Goal: Check status: Check status

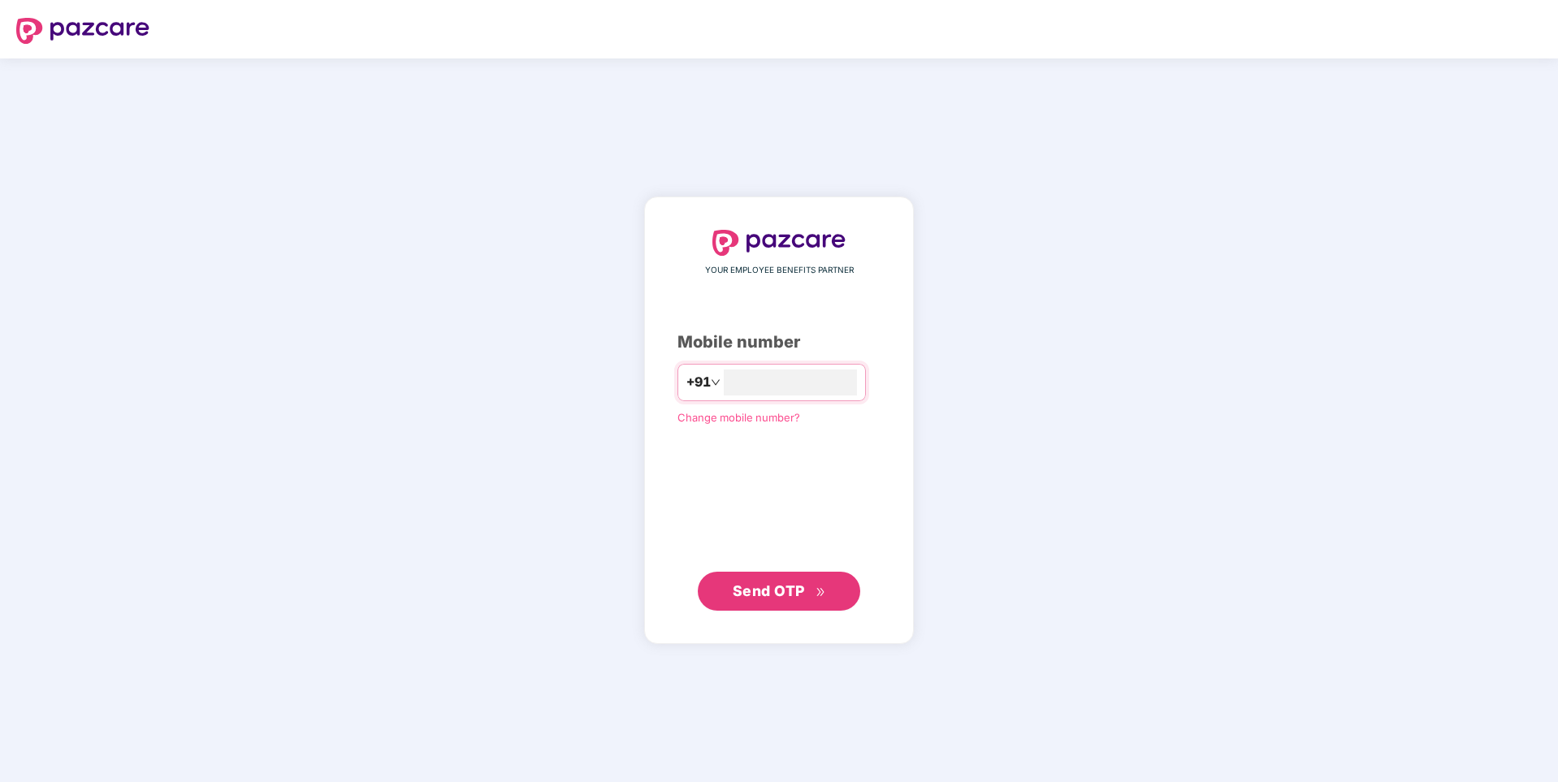
type input "**********"
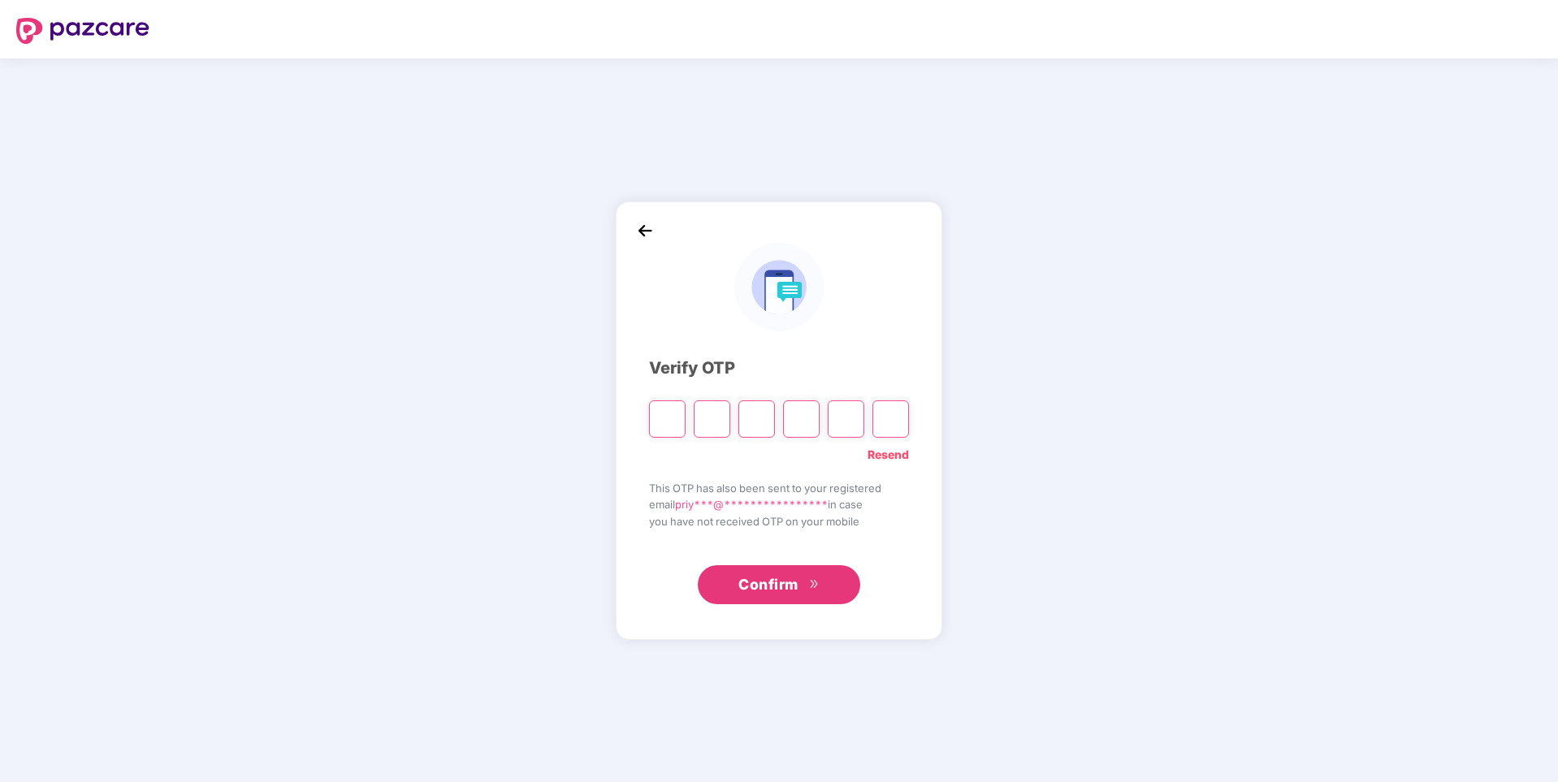
type input "*"
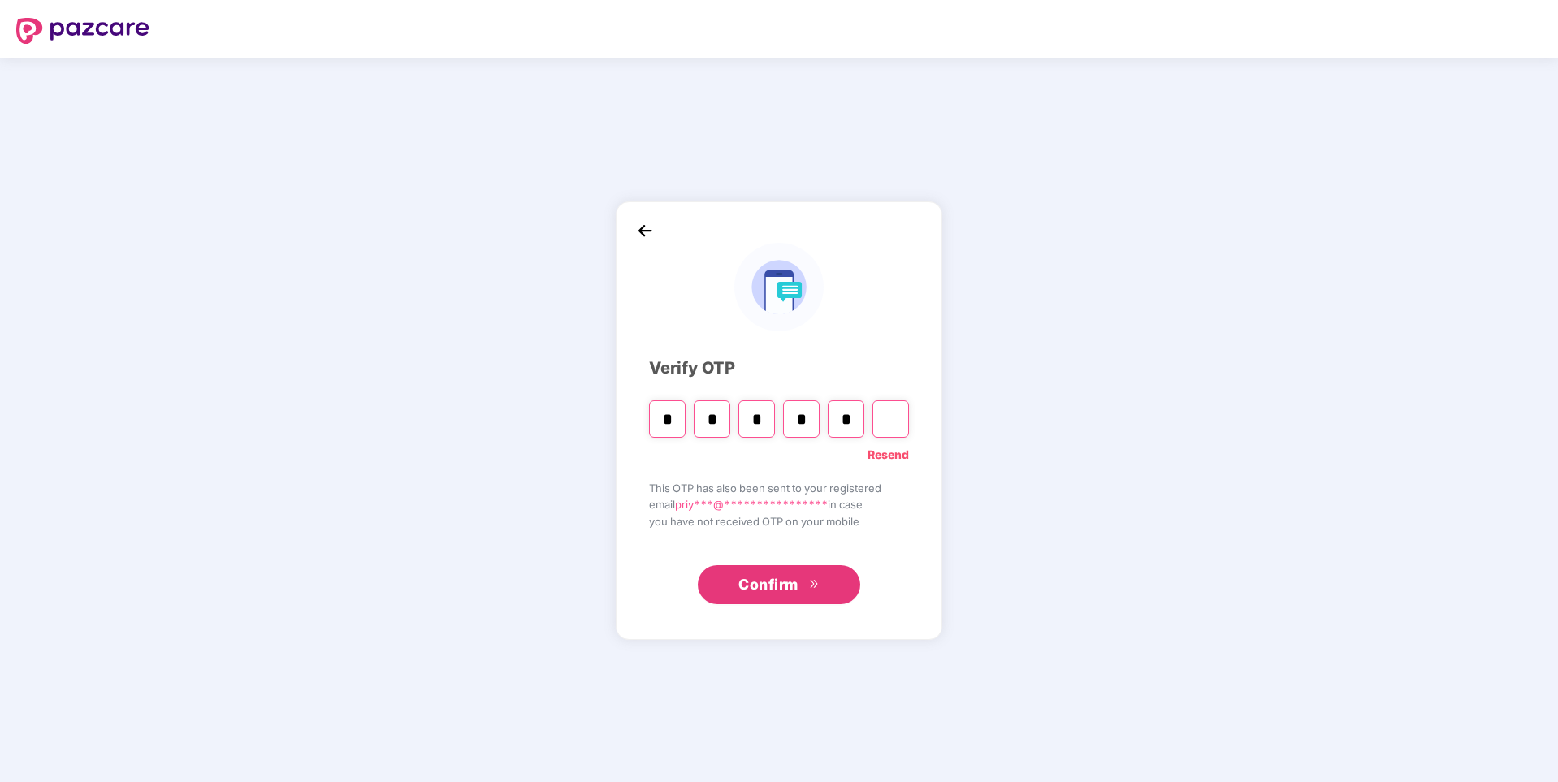
type input "*"
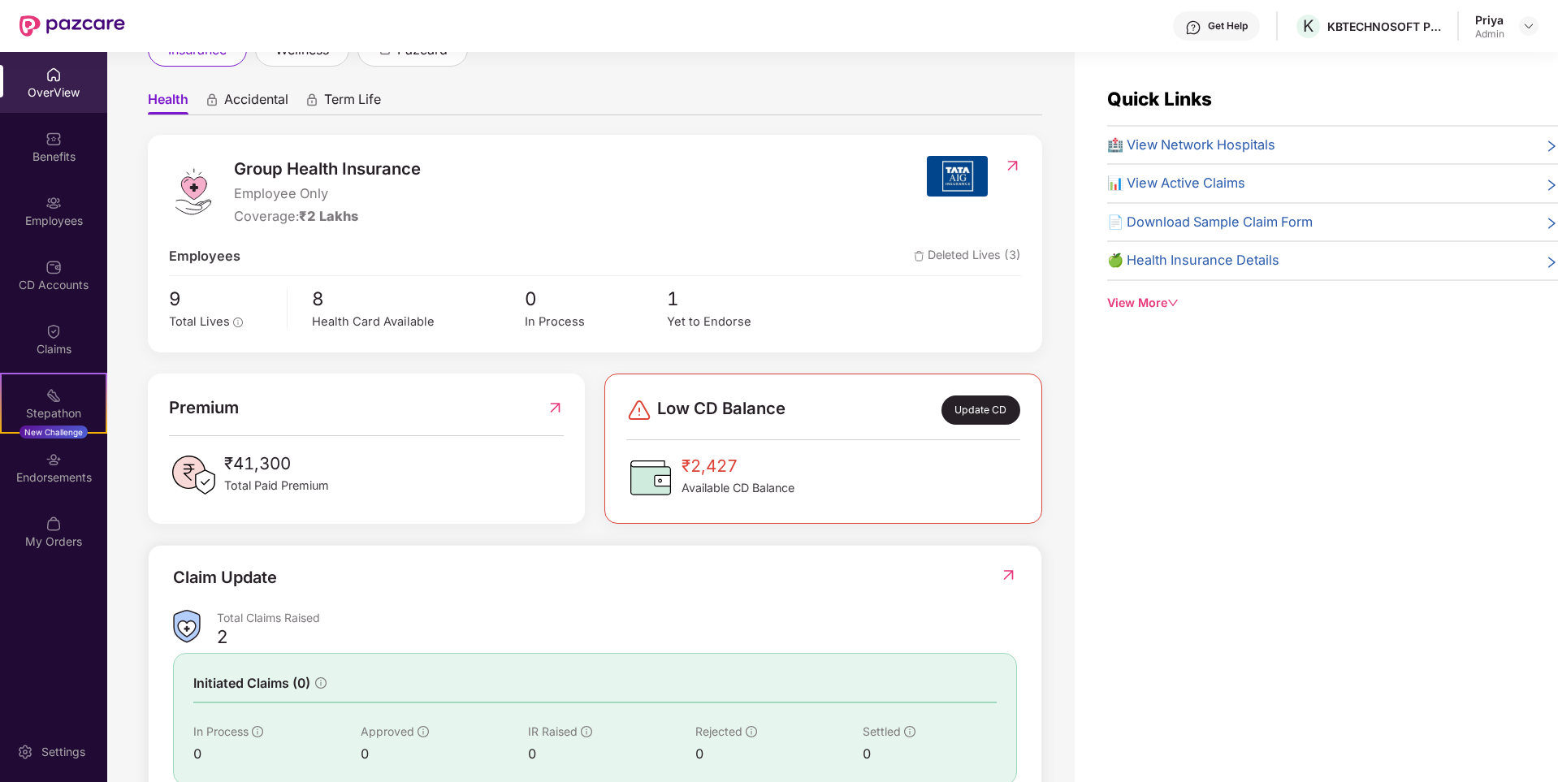
scroll to position [162, 0]
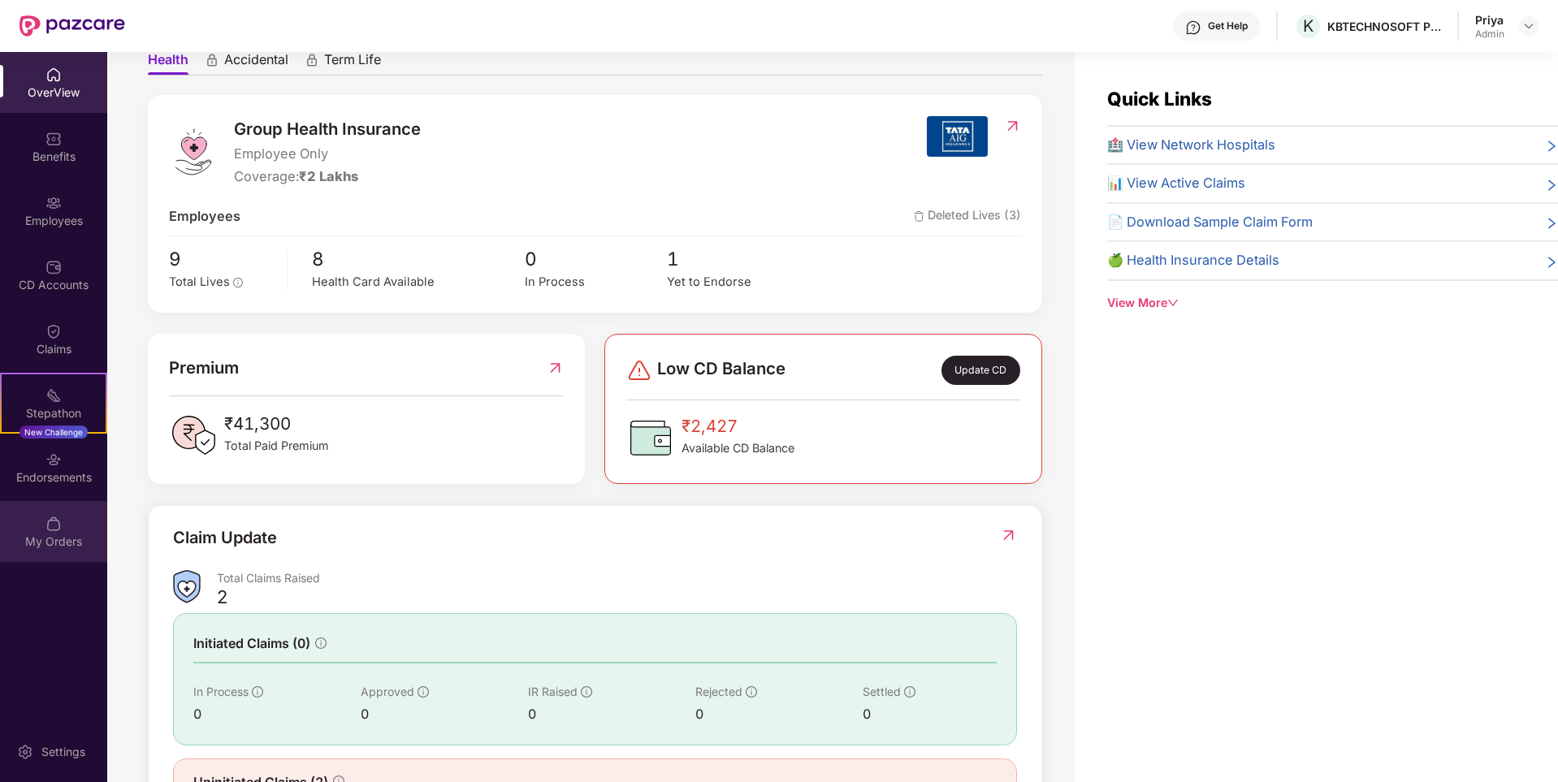
click at [56, 525] on img at bounding box center [53, 524] width 16 height 16
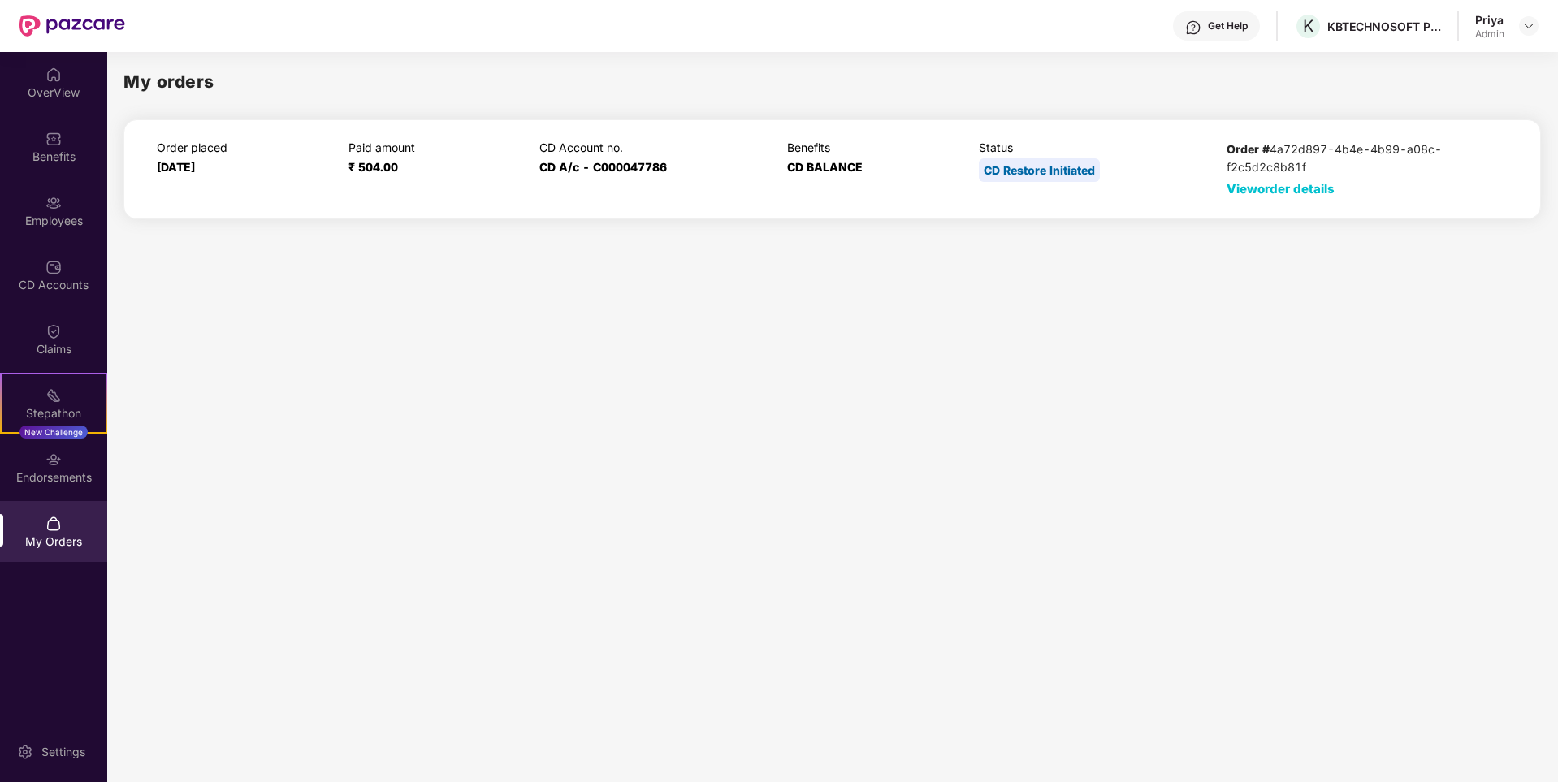
click at [1303, 189] on span "View order details" at bounding box center [1280, 188] width 108 height 15
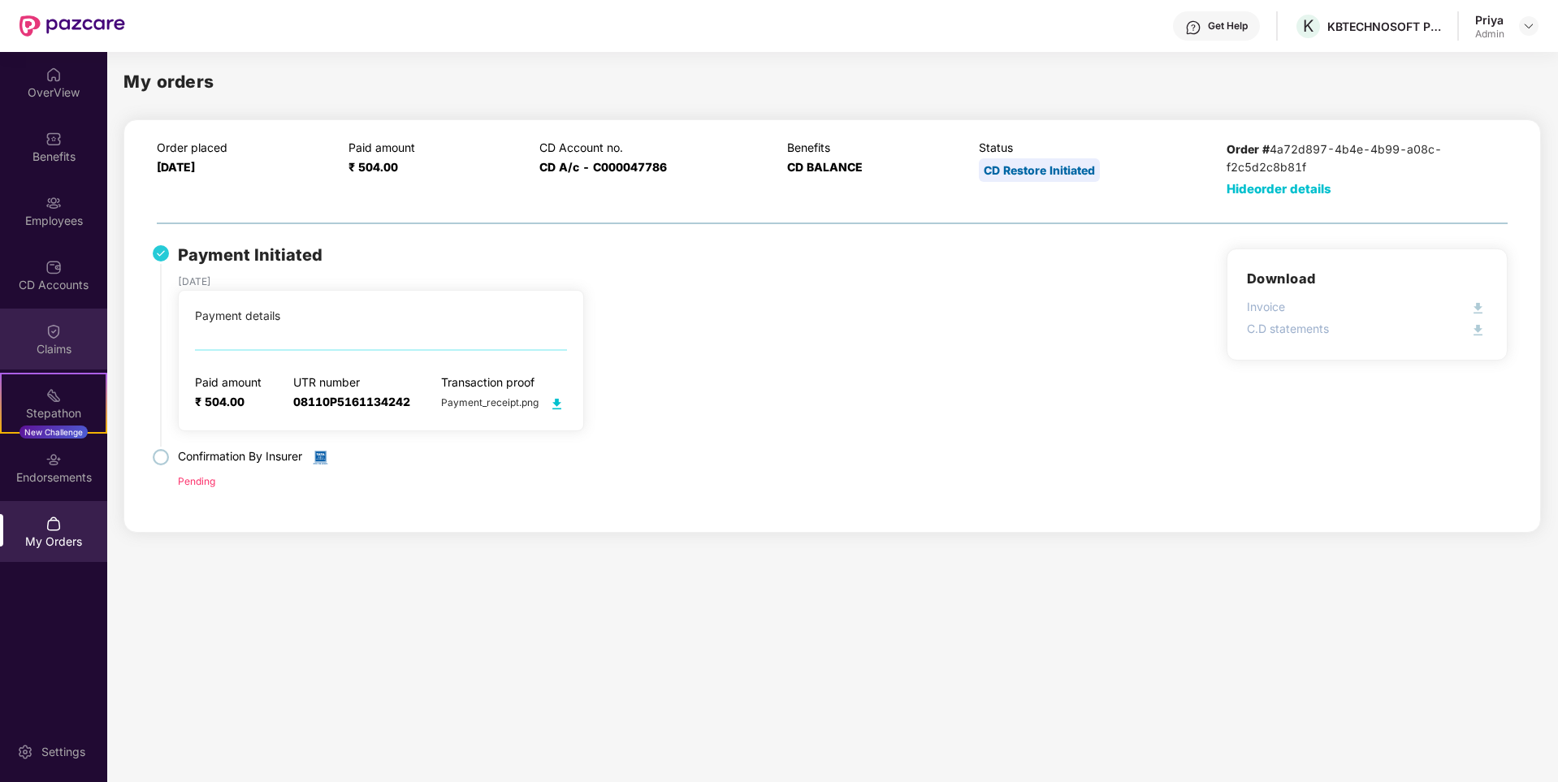
click at [41, 335] on div "Claims" at bounding box center [53, 339] width 107 height 61
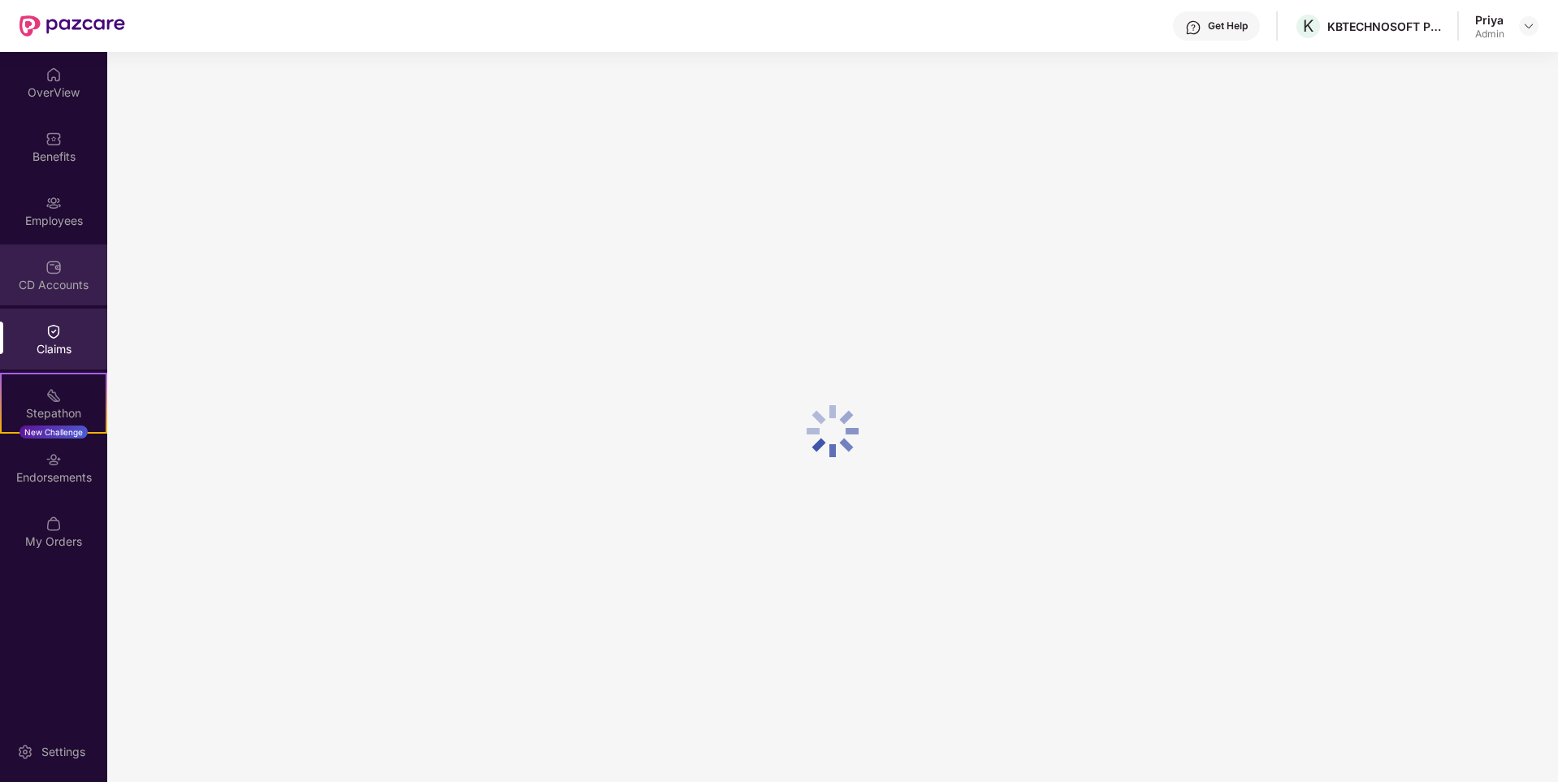
click at [43, 258] on div "CD Accounts" at bounding box center [53, 274] width 107 height 61
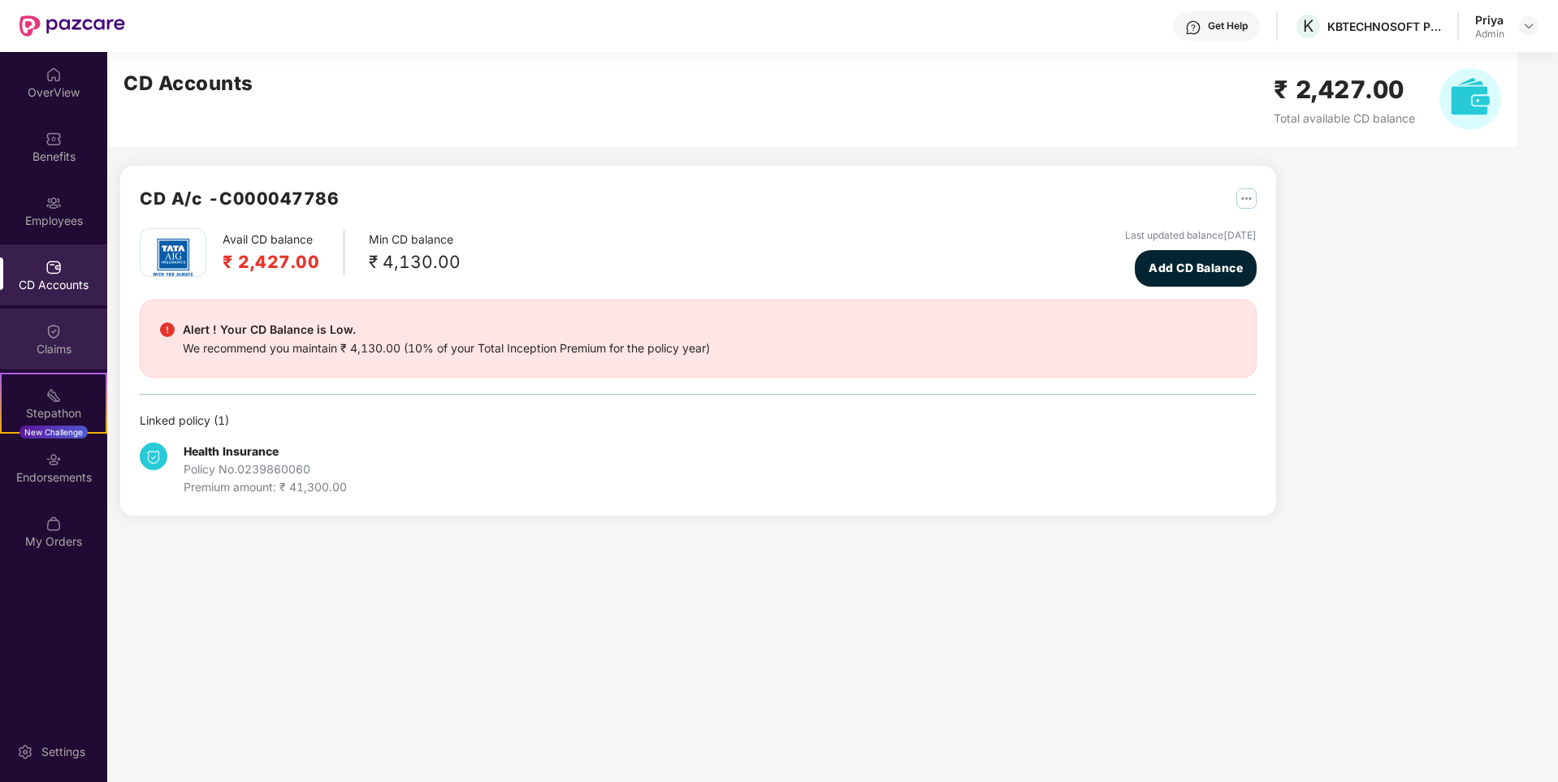
click at [54, 341] on div "Claims" at bounding box center [53, 349] width 107 height 16
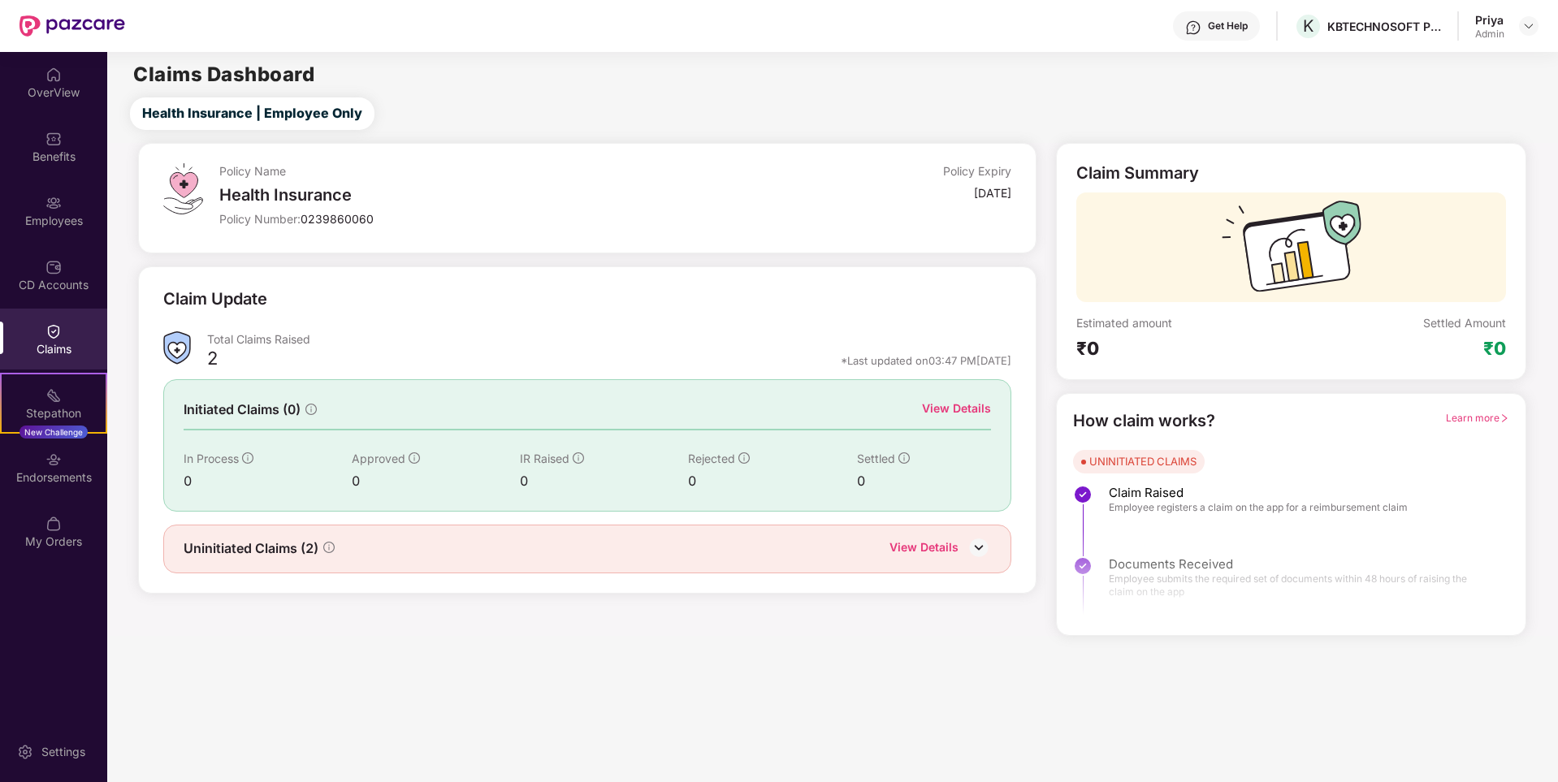
click at [1001, 548] on div "Uninitiated Claims (2) View Details" at bounding box center [587, 549] width 849 height 49
click at [983, 551] on img at bounding box center [978, 547] width 24 height 24
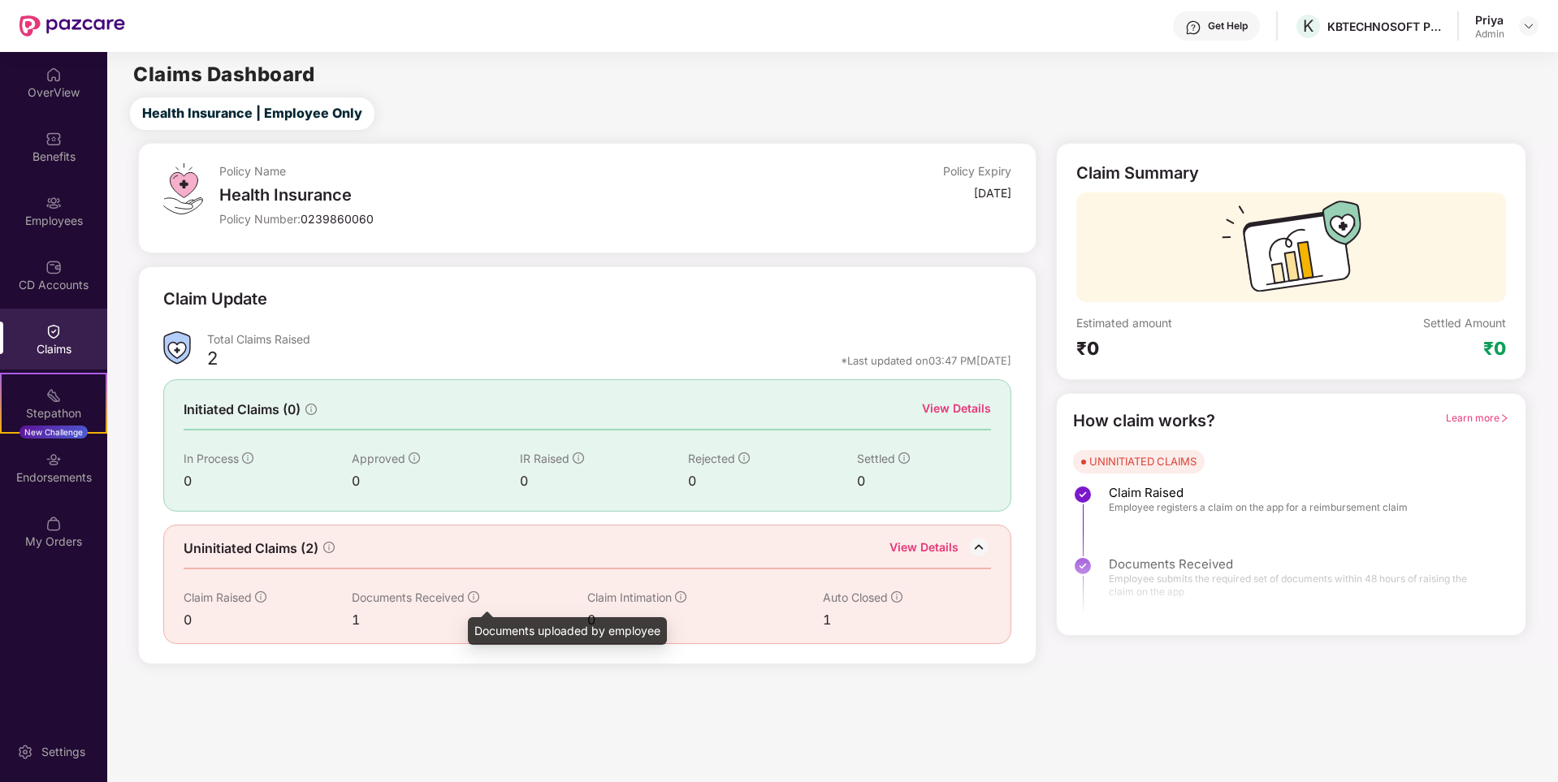
click at [476, 594] on icon "info-circle" at bounding box center [473, 596] width 11 height 11
click at [916, 551] on div "View Details" at bounding box center [923, 548] width 69 height 21
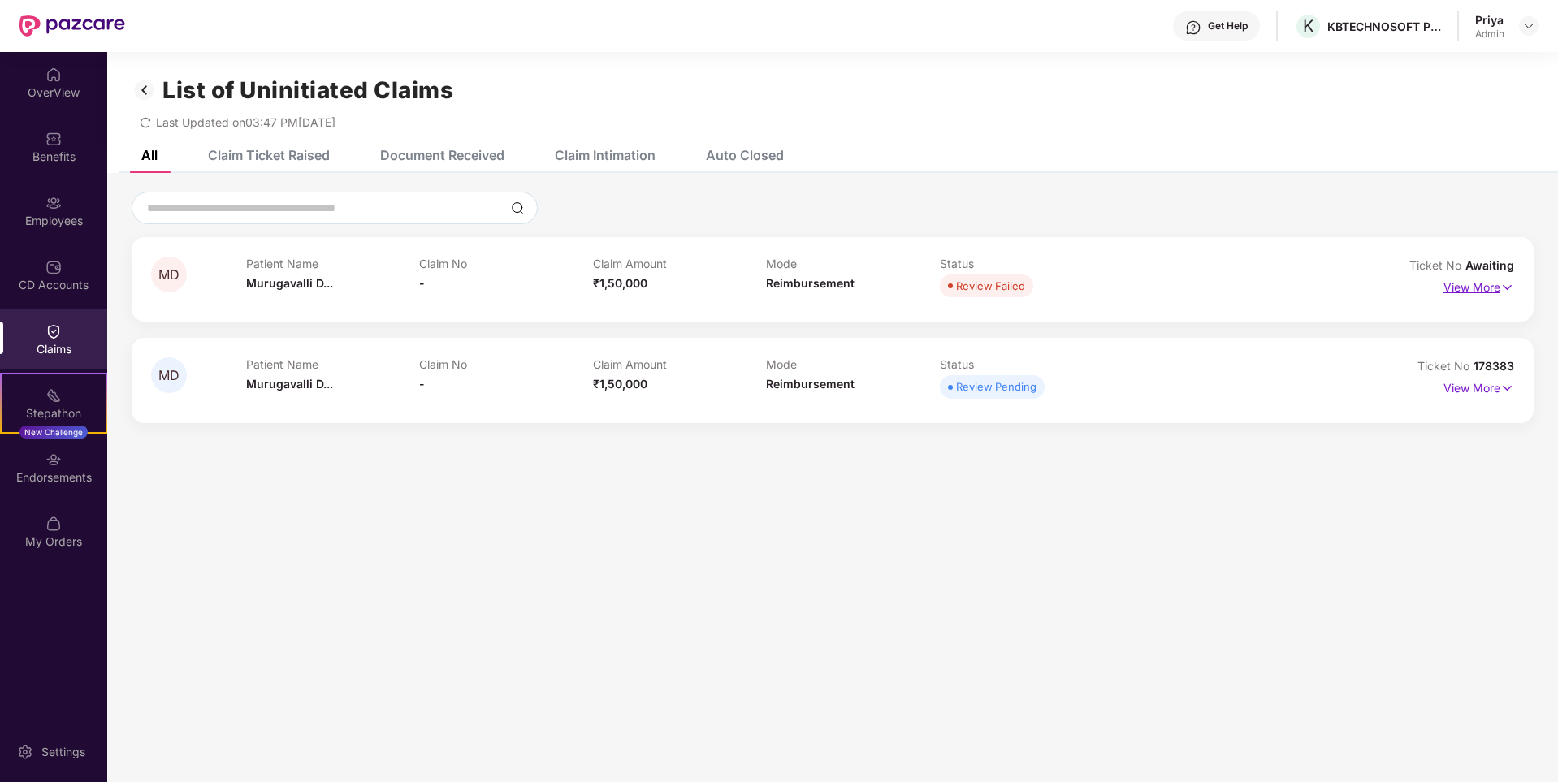
click at [1485, 287] on p "View More" at bounding box center [1478, 285] width 71 height 22
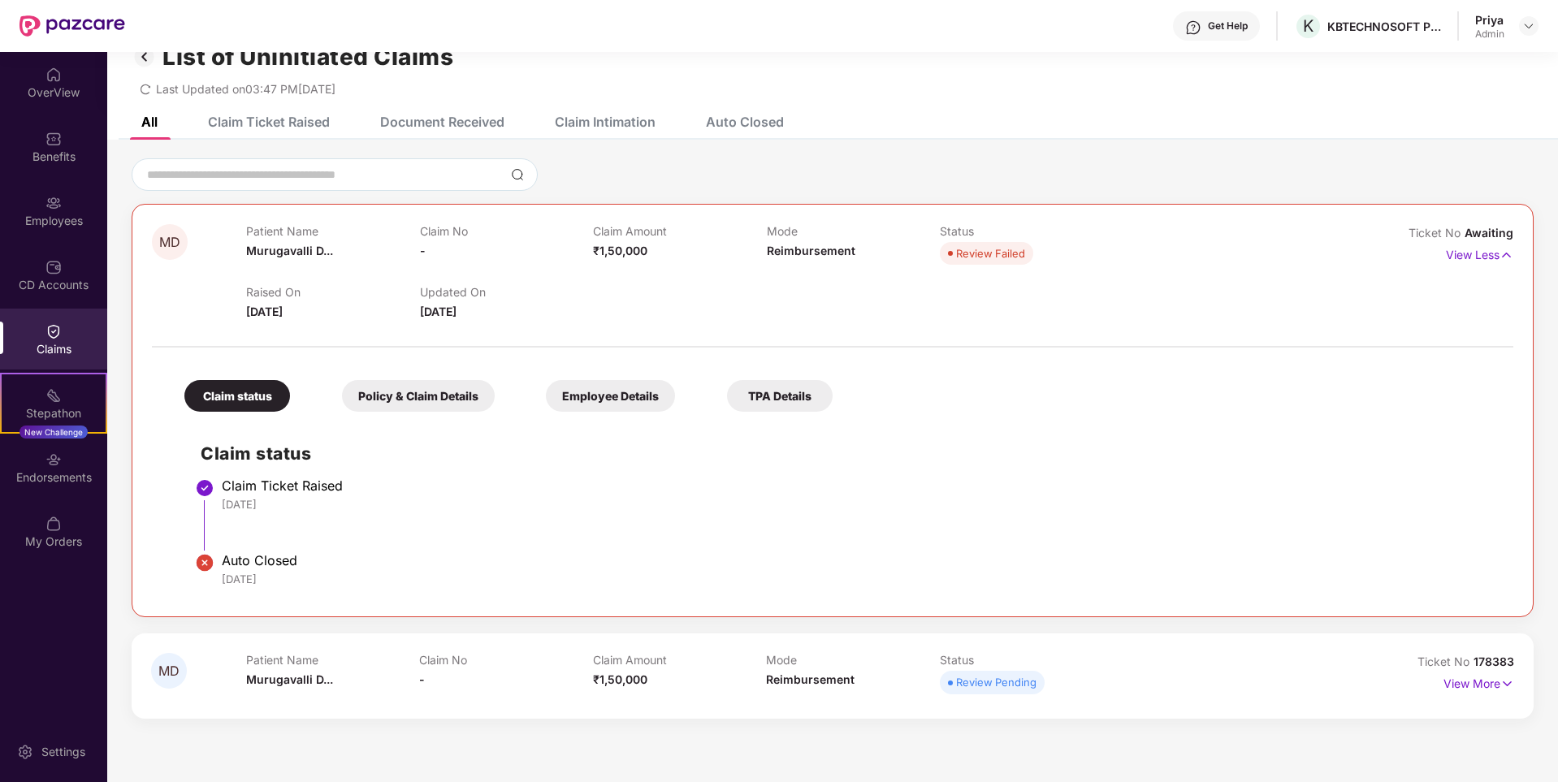
scroll to position [52, 0]
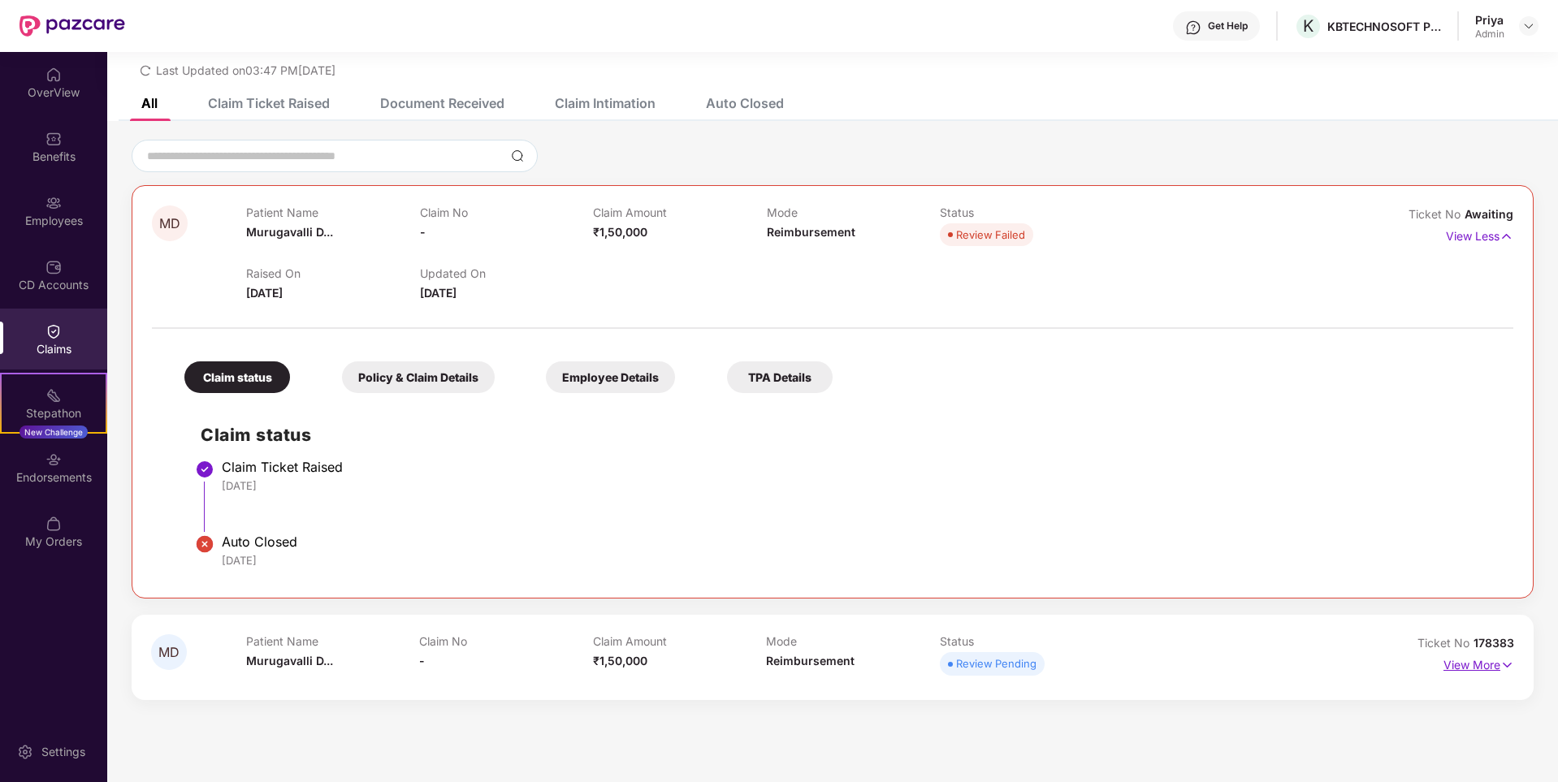
click at [1458, 663] on p "View More" at bounding box center [1478, 663] width 71 height 22
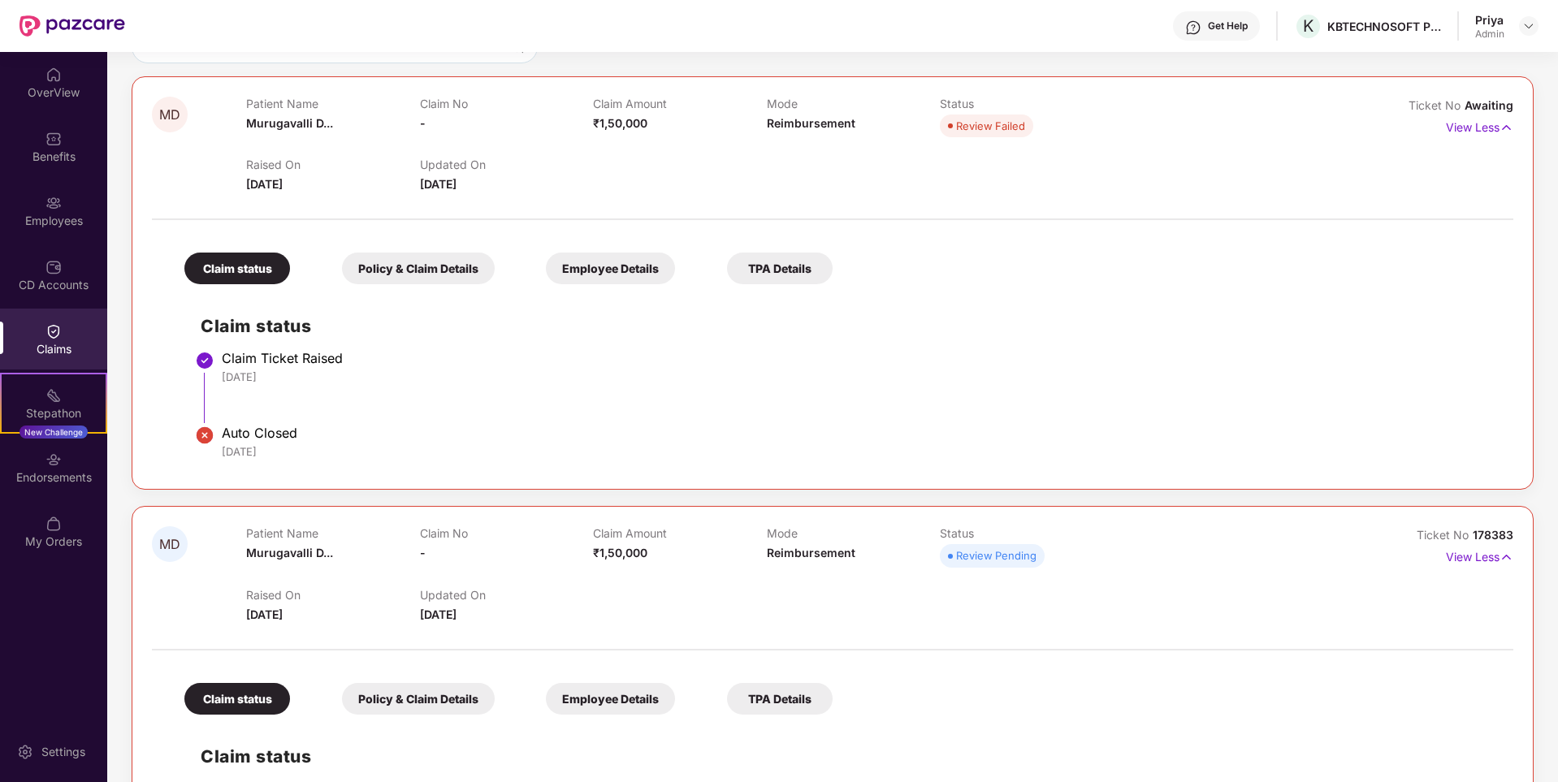
scroll to position [0, 0]
